Goal: Information Seeking & Learning: Understand process/instructions

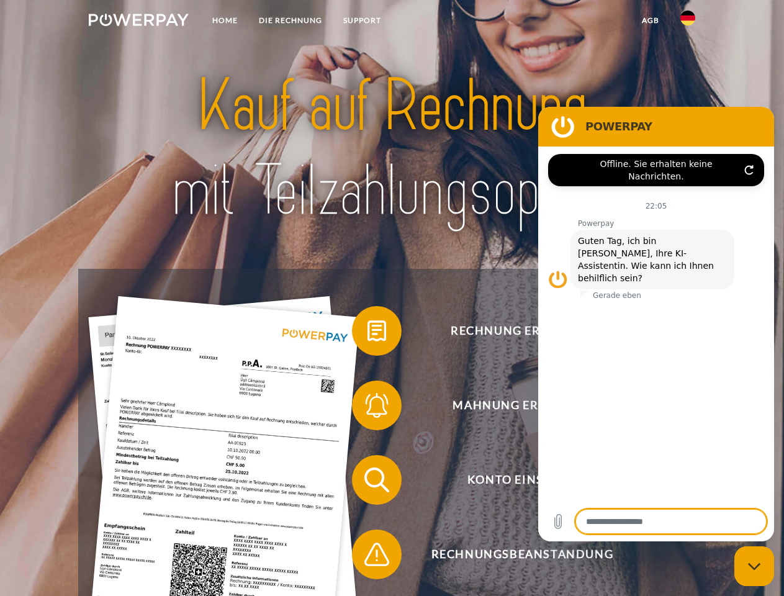
click at [138, 22] on img at bounding box center [139, 20] width 100 height 12
click at [688, 22] on img at bounding box center [687, 18] width 15 height 15
click at [650, 20] on link "agb" at bounding box center [650, 20] width 38 height 22
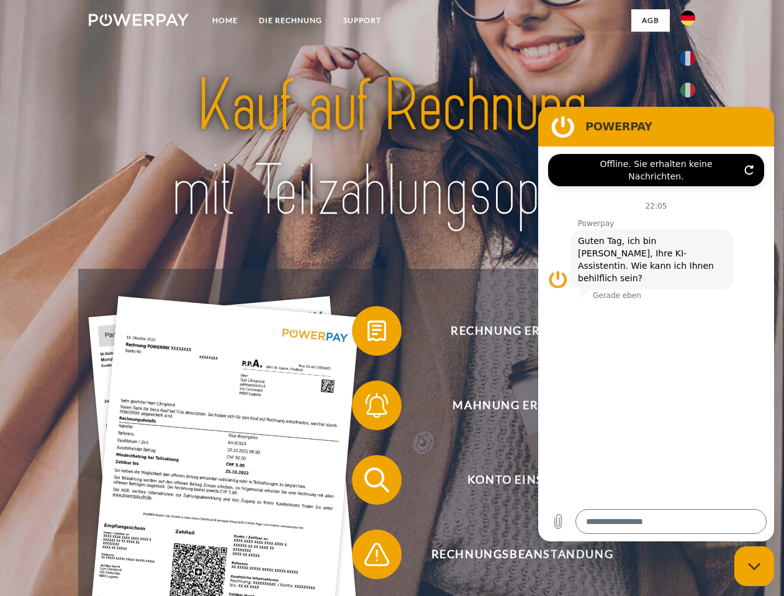
click at [367, 333] on span at bounding box center [358, 331] width 62 height 62
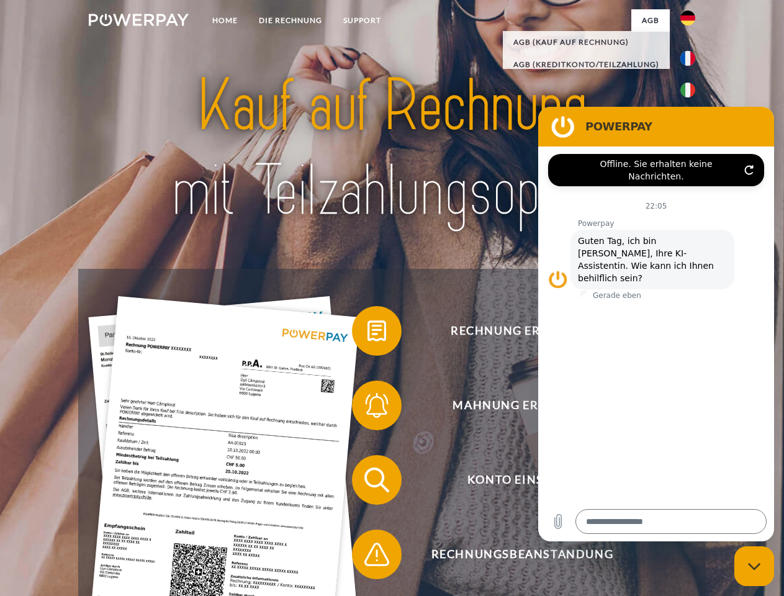
click at [367, 408] on span at bounding box center [358, 405] width 62 height 62
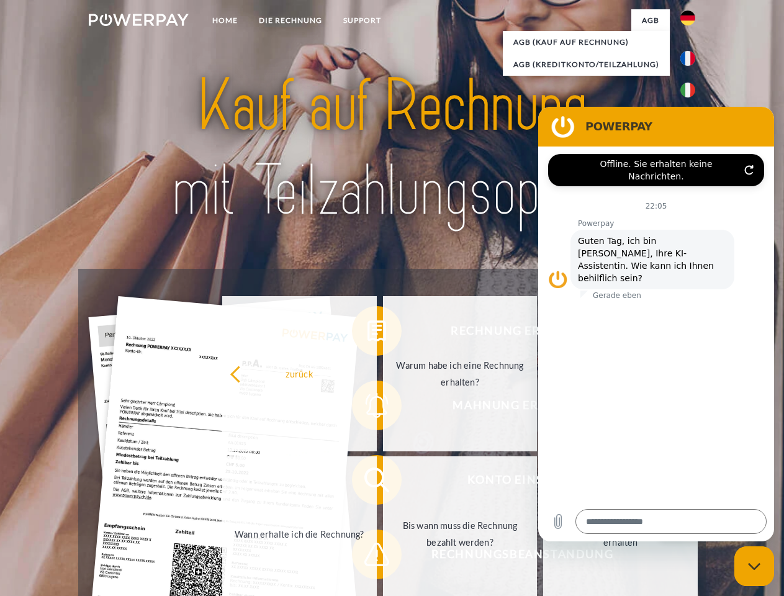
click at [383, 482] on link "Bis wann muss die Rechnung bezahlt werden?" at bounding box center [460, 533] width 155 height 155
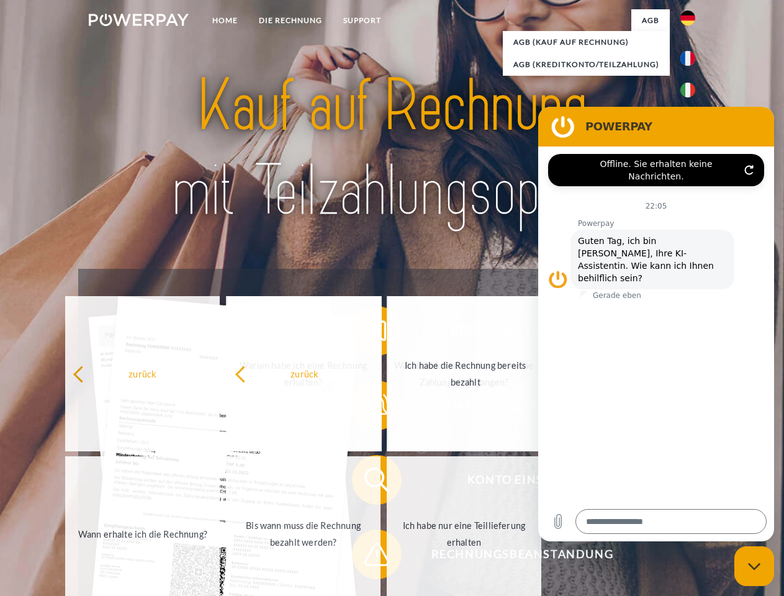
click at [367, 557] on span at bounding box center [358, 554] width 62 height 62
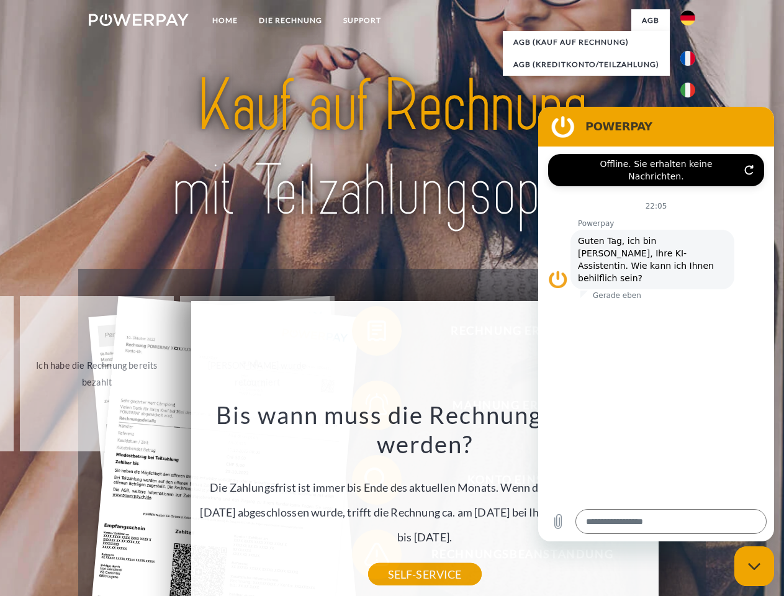
click at [754, 566] on icon "Messaging-Fenster schließen" at bounding box center [754, 566] width 13 height 8
type textarea "*"
